Goal: Task Accomplishment & Management: Use online tool/utility

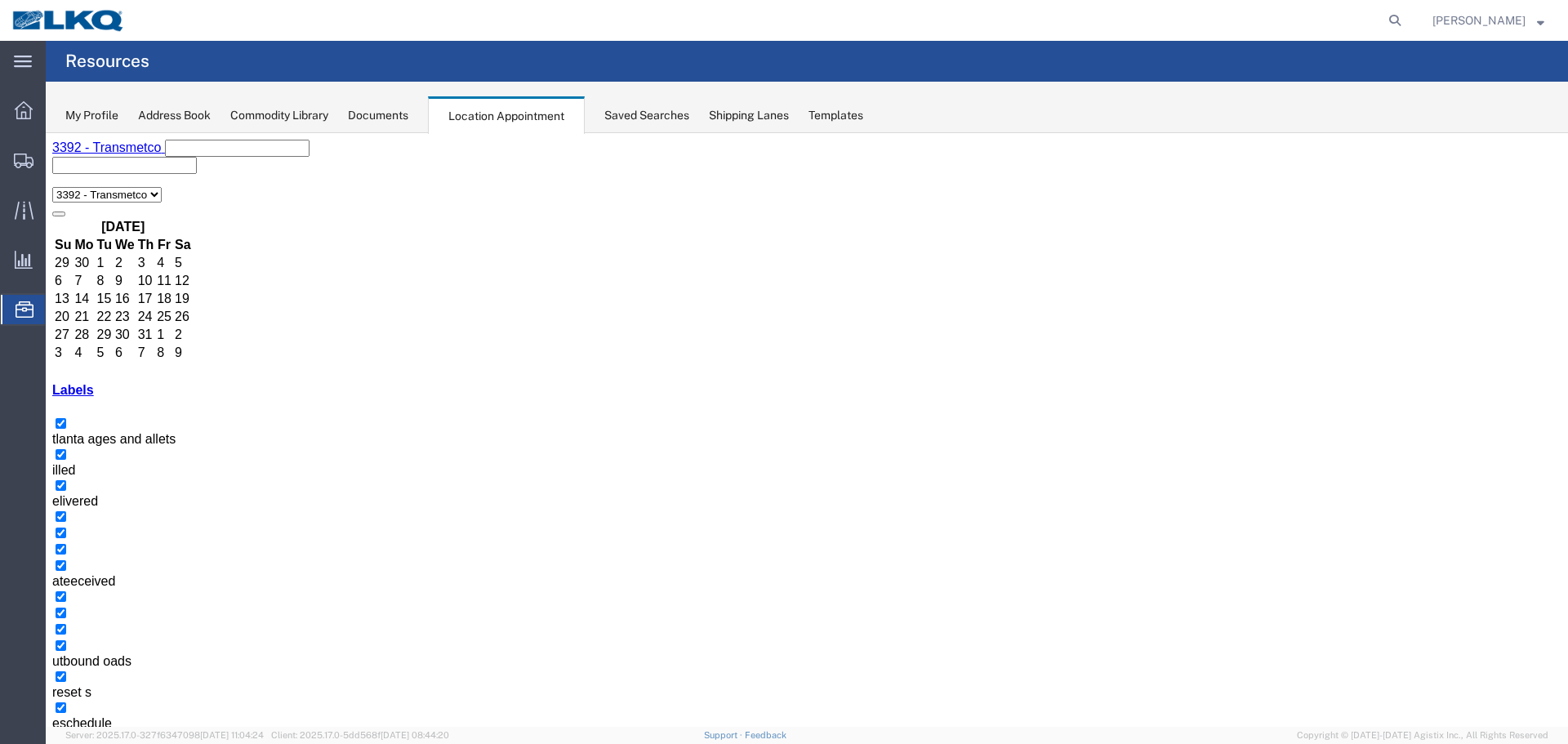
select select "1"
select select "23"
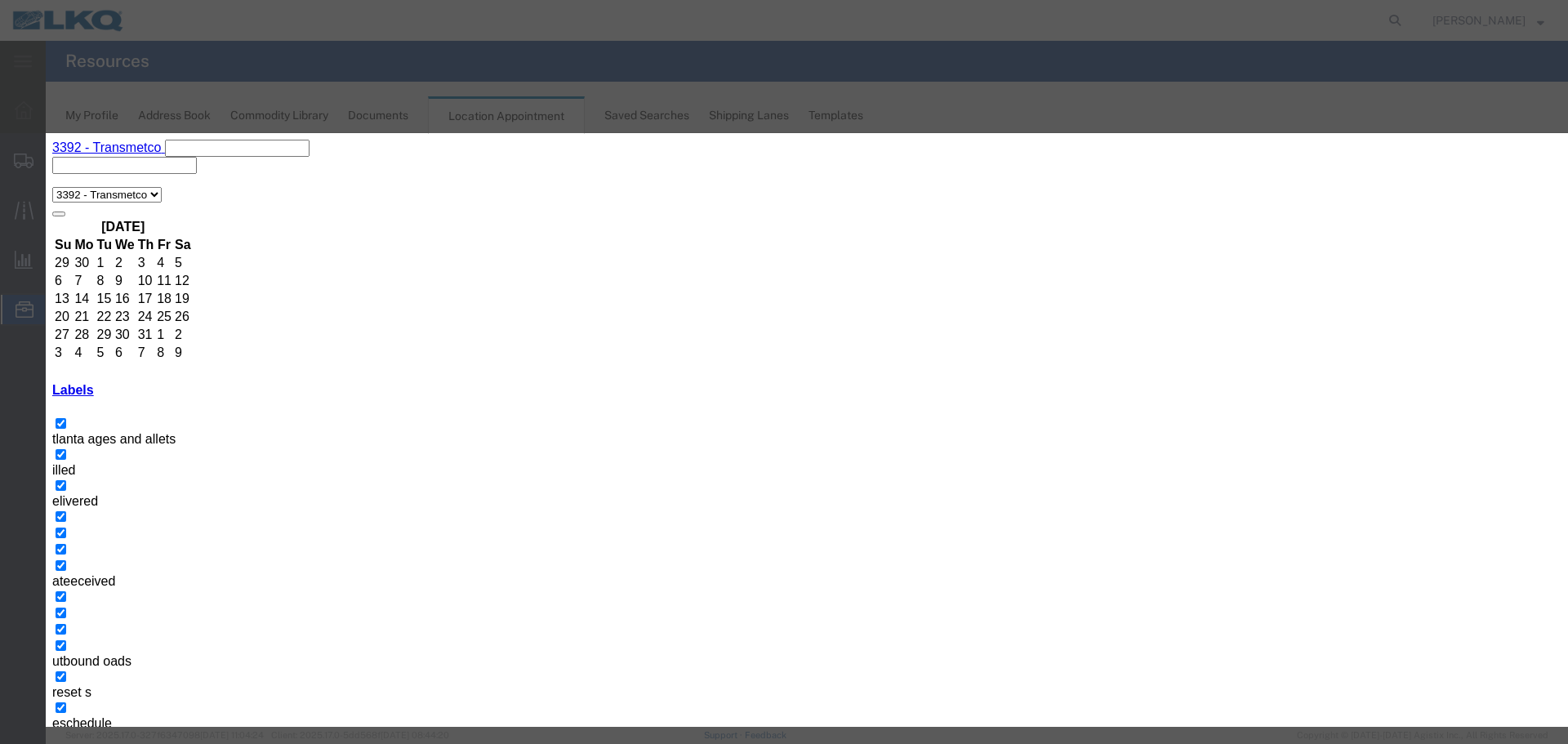
type input "de"
drag, startPoint x: 859, startPoint y: 502, endPoint x: 867, endPoint y: 514, distance: 14.4
select select "40"
